Goal: Check status

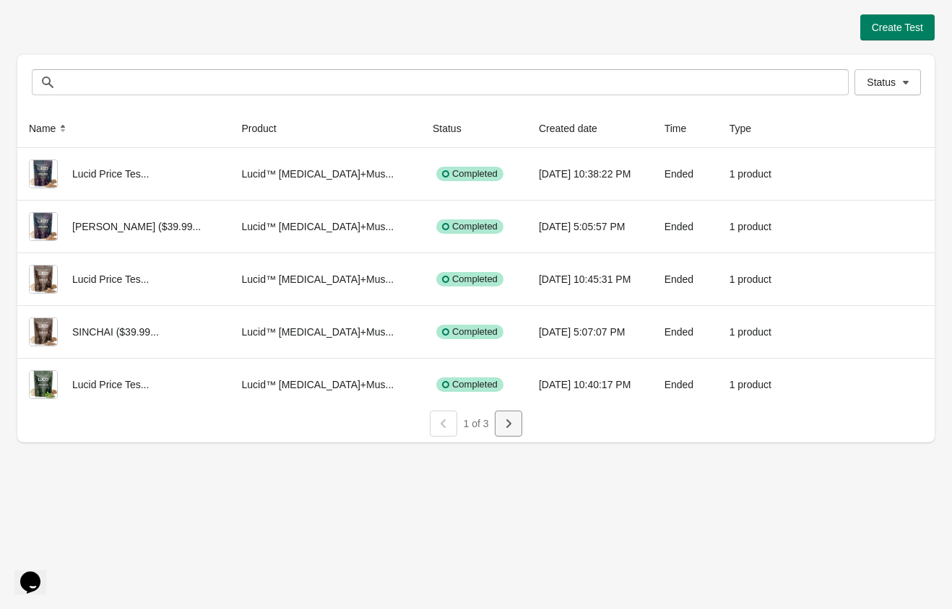
click at [510, 422] on icon "button" at bounding box center [508, 424] width 14 height 14
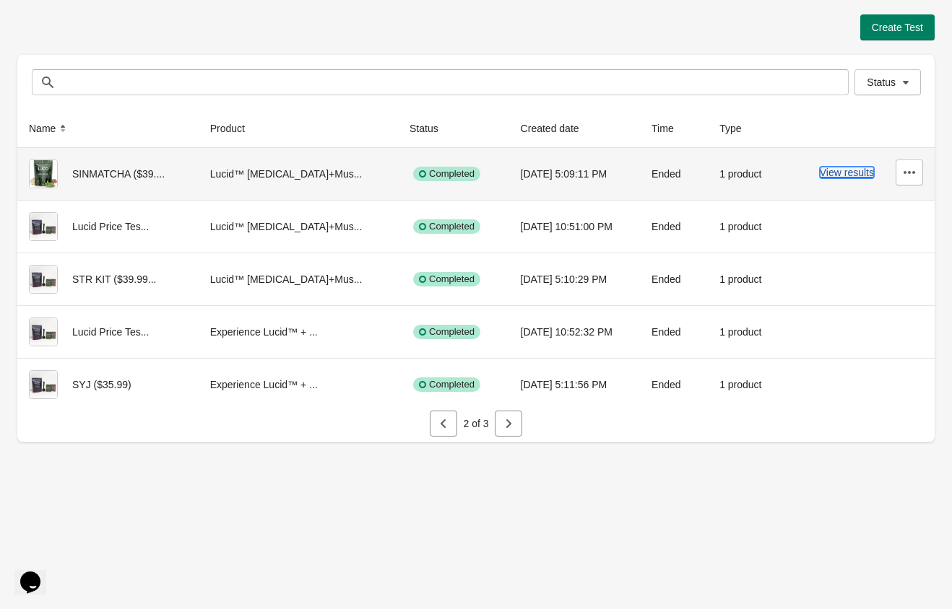
click at [841, 175] on button "View results" at bounding box center [846, 173] width 54 height 12
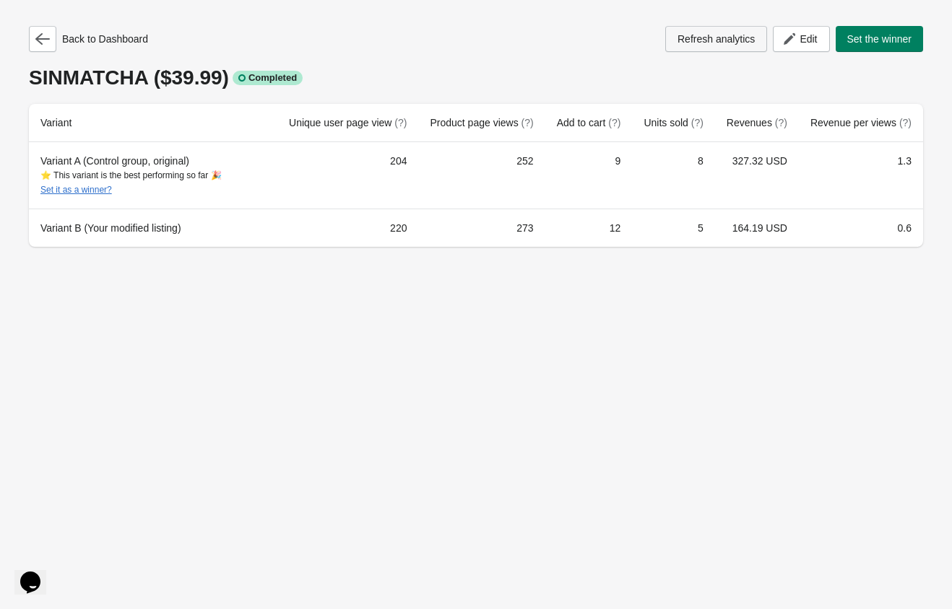
click at [680, 37] on span "Refresh analytics" at bounding box center [715, 39] width 77 height 12
click at [48, 48] on button "button" at bounding box center [42, 39] width 27 height 26
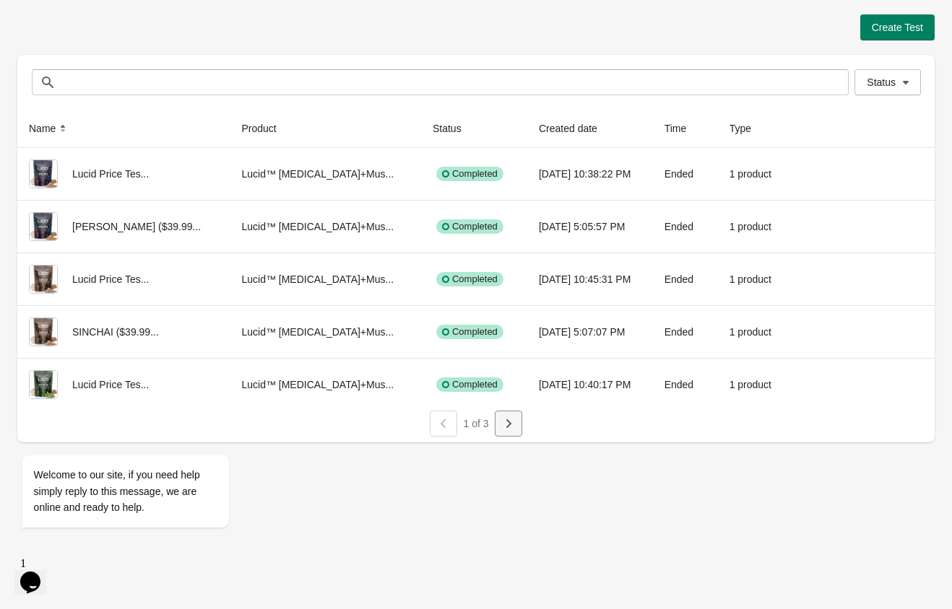
click at [511, 422] on icon "button" at bounding box center [508, 424] width 14 height 14
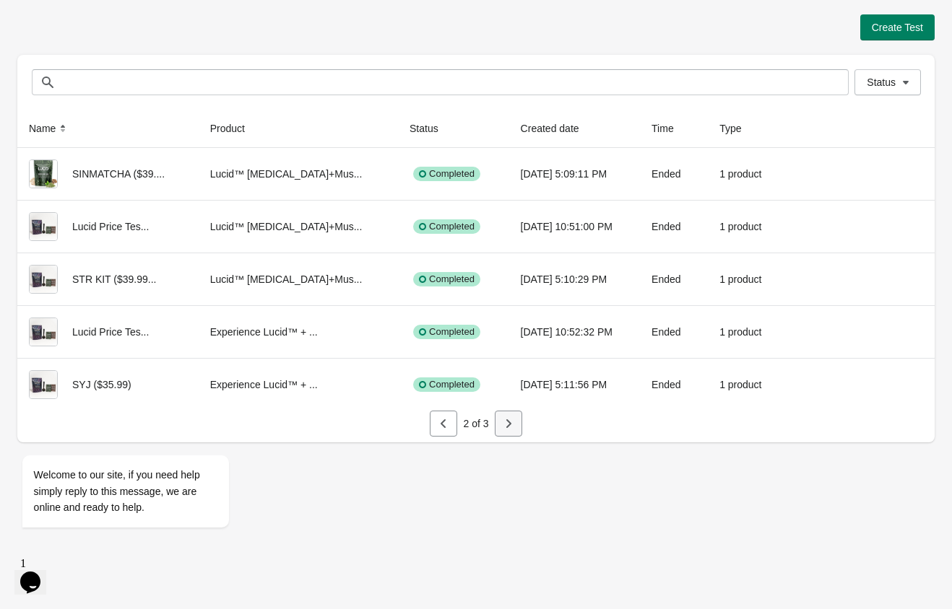
click at [511, 422] on icon "button" at bounding box center [508, 424] width 14 height 14
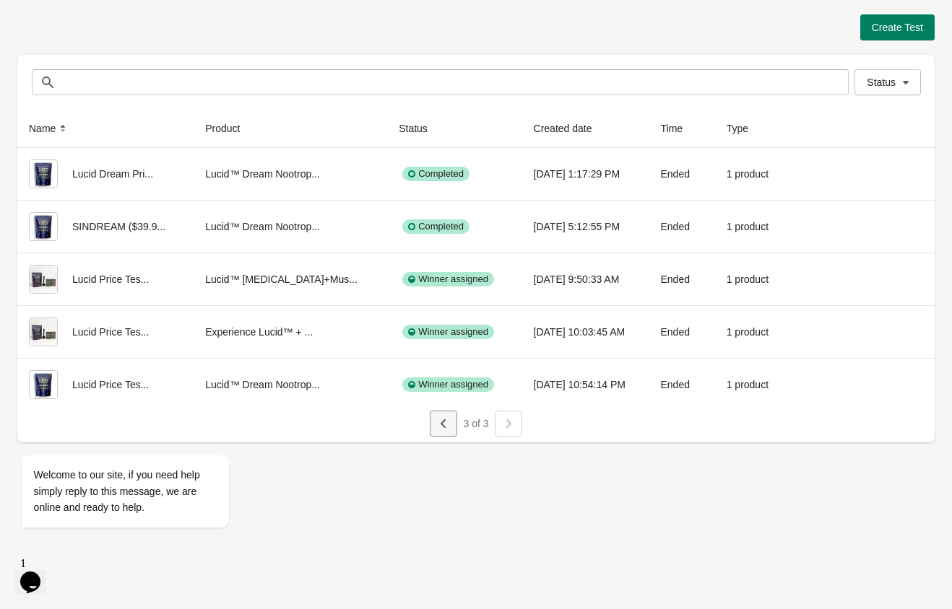
click at [447, 422] on icon "button" at bounding box center [443, 424] width 14 height 14
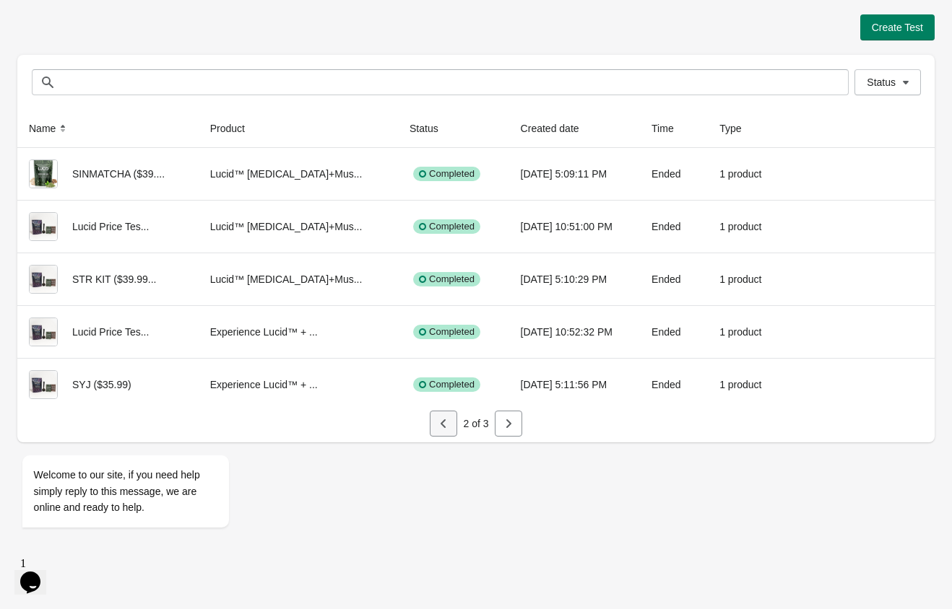
click at [447, 422] on icon "button" at bounding box center [443, 424] width 14 height 14
